Goal: Task Accomplishment & Management: Use online tool/utility

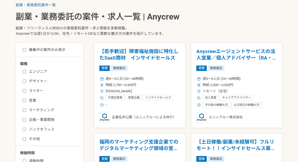
scroll to position [101, 0]
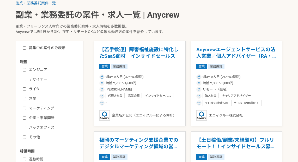
click at [25, 127] on input "バックオフィス" at bounding box center [24, 127] width 3 height 3
checkbox input "true"
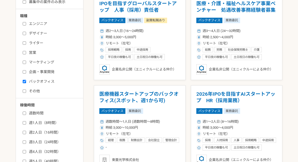
scroll to position [205, 0]
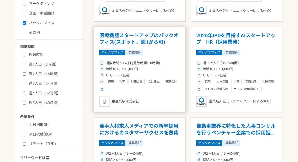
click at [154, 41] on h1 "医療機器スタートアップのバックオフィス(スポット、週1から可)" at bounding box center [139, 38] width 81 height 13
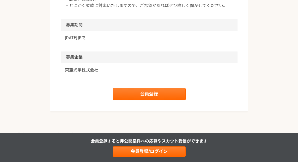
scroll to position [479, 0]
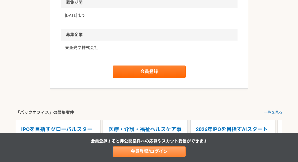
click at [138, 153] on link "会員登録/ログイン" at bounding box center [149, 152] width 73 height 10
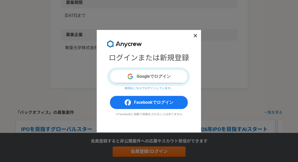
click at [152, 78] on button "Googleでログイン" at bounding box center [149, 77] width 78 height 14
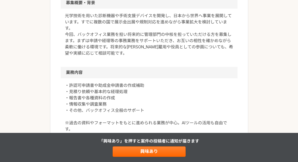
scroll to position [189, 0]
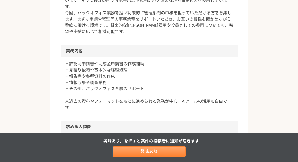
click at [152, 151] on link "興味あり" at bounding box center [149, 152] width 73 height 10
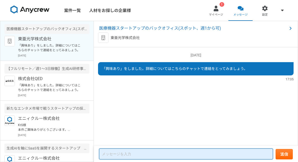
click at [146, 155] on textarea at bounding box center [186, 154] width 174 height 11
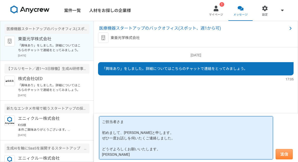
type textarea "ご担当者さま 初めまして、[PERSON_NAME]と申します。 ぜひ一度お話しを伺いたくご連絡しました。 どうぞよろしくお願いいたします。 [PERSON_…"
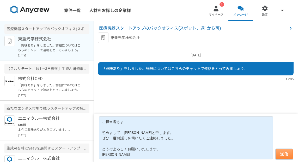
click at [285, 157] on button "送信" at bounding box center [284, 154] width 17 height 10
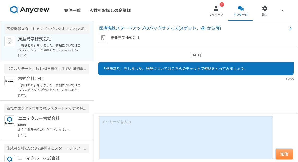
scroll to position [7, 0]
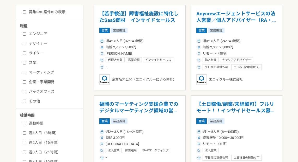
scroll to position [108, 0]
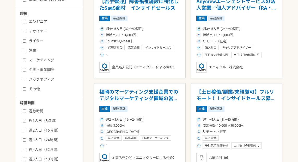
click at [24, 81] on input "バックオフィス" at bounding box center [24, 79] width 3 height 3
checkbox input "true"
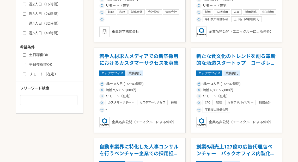
scroll to position [252, 0]
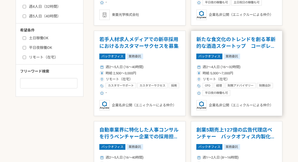
click at [236, 46] on h1 "新たな食文化のトレンドを創る革新的な酒造スタートップ　コーポレート責任者" at bounding box center [236, 42] width 81 height 13
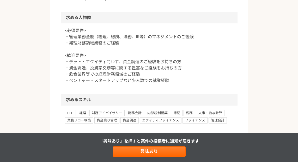
scroll to position [541, 0]
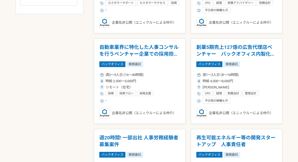
scroll to position [343, 0]
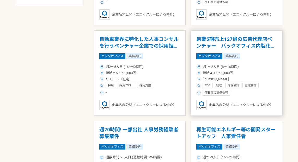
click at [231, 45] on h1 "創業5期売上127億の広告代理店ベンチャー　バックオフィス内製化を推進するCFO" at bounding box center [236, 42] width 81 height 13
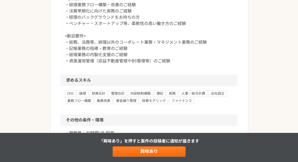
scroll to position [364, 0]
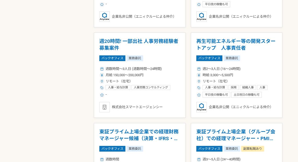
scroll to position [435, 0]
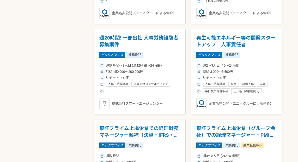
click at [79, 69] on div "募集中の案件のみ表示 職種 エンジニア デザイナー ライター 営業 マーケティング 企画・事業開発 バックオフィス その他 稼働時間 週数時間 週1人日（8時…" at bounding box center [149, 138] width 267 height 944
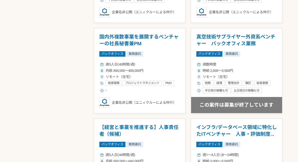
scroll to position [616, 0]
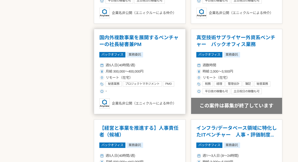
click at [129, 44] on h1 "国内外複数事業を展開するベンチャーの社長秘書兼PM" at bounding box center [139, 40] width 81 height 13
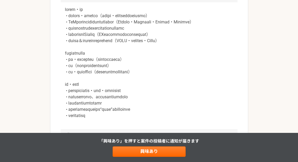
scroll to position [371, 0]
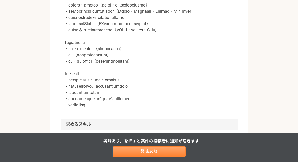
click at [144, 151] on link "興味あり" at bounding box center [149, 152] width 73 height 10
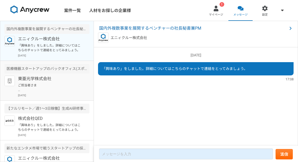
click at [64, 86] on p "ご担当者さま 初めまして、[PERSON_NAME]と申します。 ぜひ一度お話しを伺いたくご連絡しました。 どうぞよろしくお願いいたします。 [PERSON_…" at bounding box center [50, 87] width 64 height 9
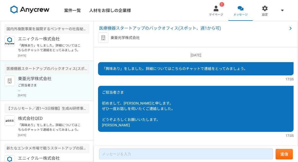
scroll to position [7, 0]
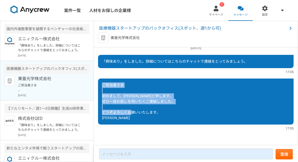
drag, startPoint x: 110, startPoint y: 120, endPoint x: 100, endPoint y: 85, distance: 36.8
click at [100, 85] on div "ご担当者さま 初めまして、[PERSON_NAME]と申します。 ぜひ一度お話しを伺いたくご連絡しました。 どうぞよろしくお願いいたします。 [PERSON_…" at bounding box center [195, 102] width 195 height 46
copy span "ご担当者さま 初めまして、[PERSON_NAME]と申します。 ぜひ一度お話しを伺いたくご連絡しました。 どうぞよろしくお願いいたします。 [PERSON_…"
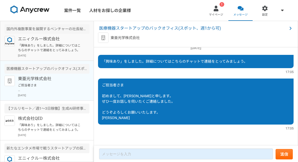
click at [56, 51] on p "「興味あり」をしました。詳細についてはこちらのチャットで連絡をとってみましょう。" at bounding box center [50, 47] width 64 height 9
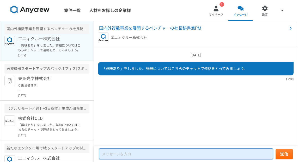
click at [138, 154] on textarea at bounding box center [186, 154] width 174 height 11
paste textarea "ご担当者さま 初めまして、[PERSON_NAME]と申します。 ぜひ一度お話しを伺いたくご連絡しました。 どうぞよろしくお願いいたします。 [PERSON_…"
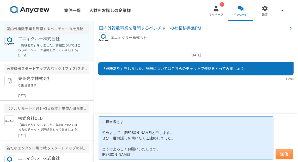
type textarea "ご担当者さま 初めまして、[PERSON_NAME]と申します。 ぜひ一度お話しを伺いたくご連絡しました。 どうぞよろしくお願いいたします。 [PERSON_…"
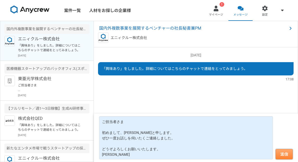
click at [283, 156] on button "送信" at bounding box center [284, 154] width 17 height 10
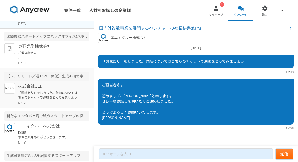
scroll to position [33, 0]
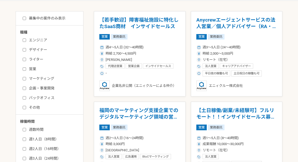
scroll to position [91, 0]
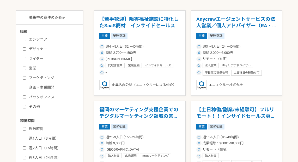
click at [24, 97] on input "バックオフィス" at bounding box center [24, 97] width 3 height 3
checkbox input "true"
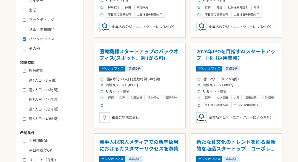
scroll to position [154, 0]
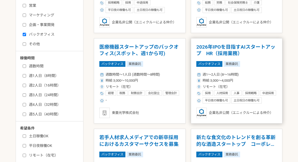
click at [231, 46] on h1 "2026年IPOを目指すAIスタートアップ　HR（採用業務）" at bounding box center [236, 50] width 81 height 13
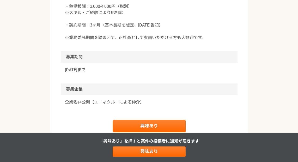
scroll to position [700, 0]
